Goal: Navigation & Orientation: Go to known website

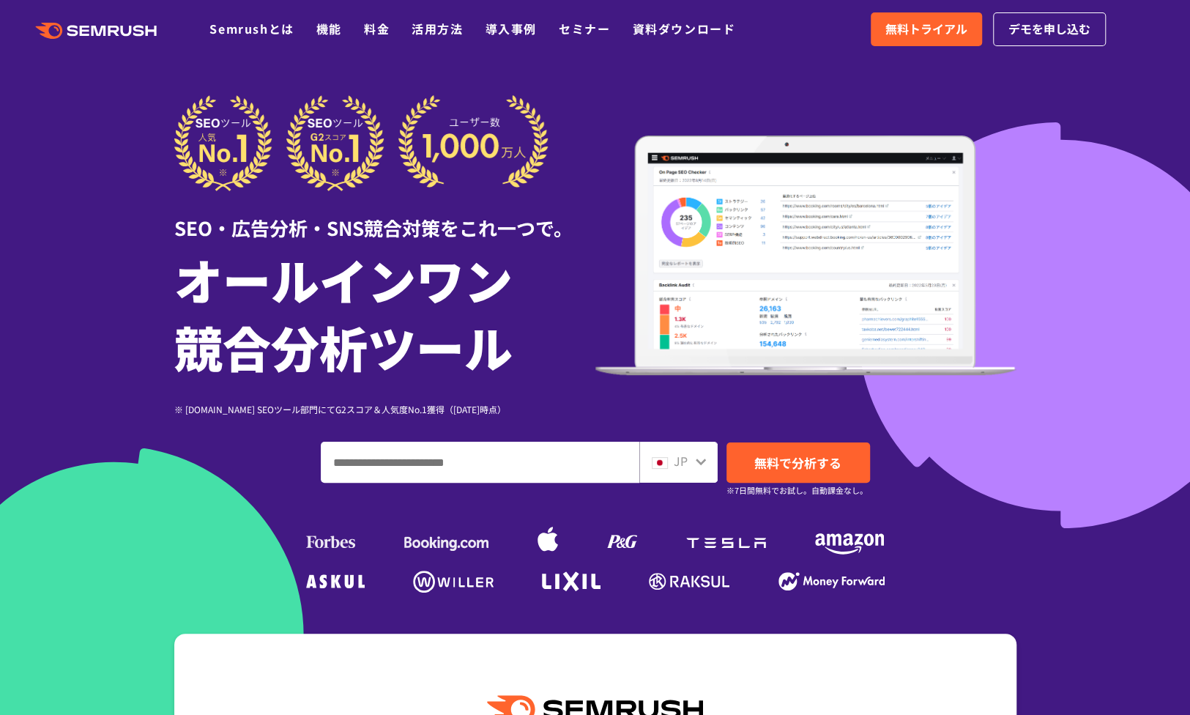
click at [1063, 151] on div at bounding box center [595, 408] width 1190 height 817
click at [538, 97] on img at bounding box center [361, 143] width 374 height 96
click at [94, 24] on icon ".cls {fill: #FF642D;}" at bounding box center [98, 31] width 166 height 16
click at [132, 31] on icon at bounding box center [127, 31] width 11 height 11
